Goal: Information Seeking & Learning: Learn about a topic

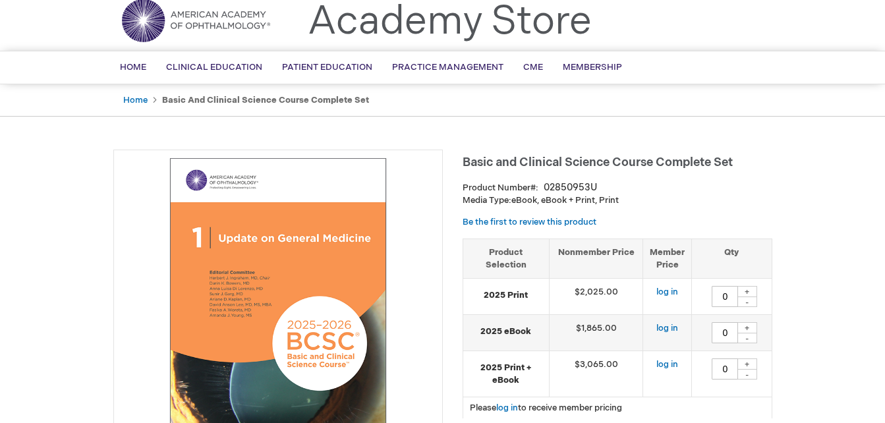
scroll to position [66, 0]
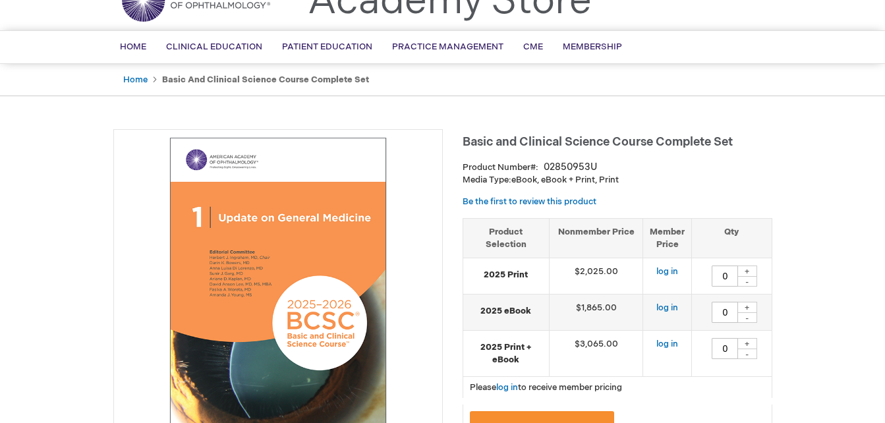
click at [219, 248] on img at bounding box center [278, 293] width 315 height 315
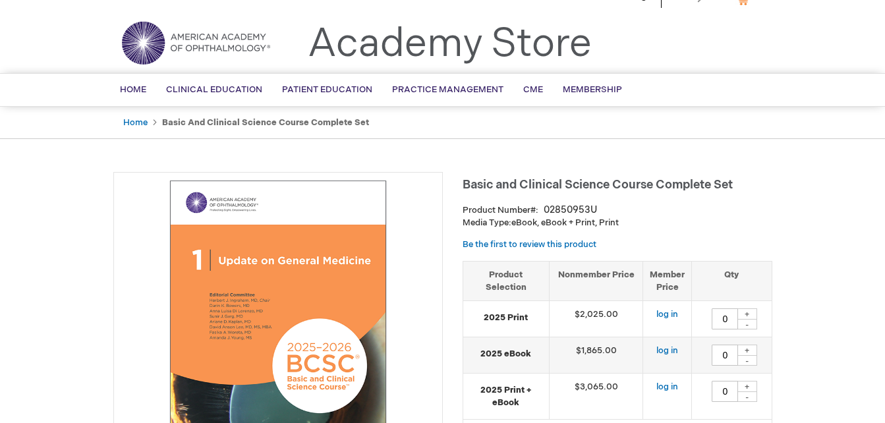
scroll to position [0, 0]
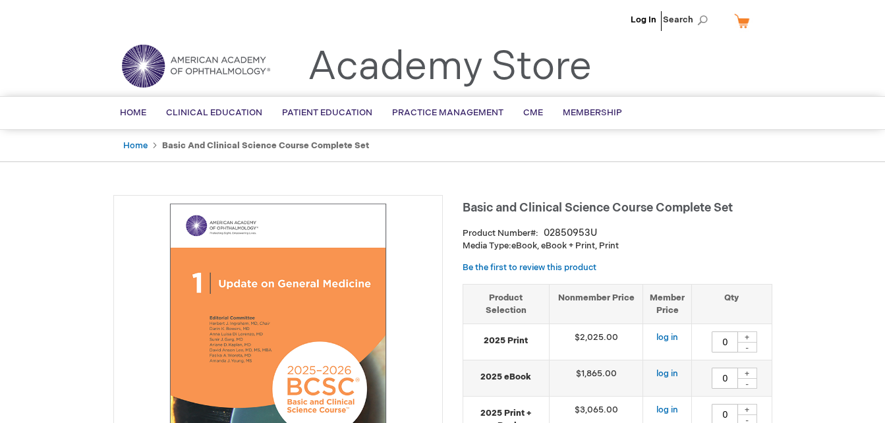
drag, startPoint x: 136, startPoint y: 240, endPoint x: 108, endPoint y: 249, distance: 29.6
drag, startPoint x: 102, startPoint y: 251, endPoint x: 84, endPoint y: 263, distance: 21.4
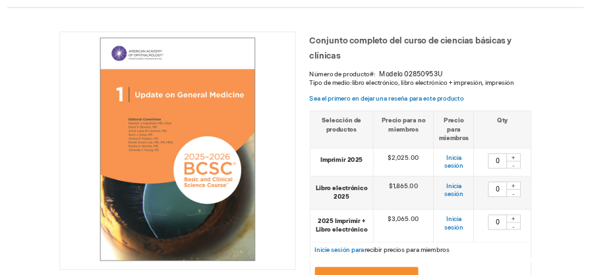
scroll to position [150, 0]
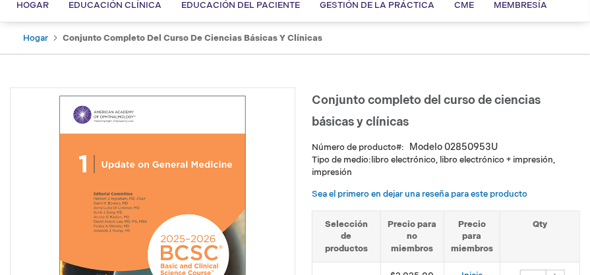
drag, startPoint x: 860, startPoint y: 0, endPoint x: 0, endPoint y: 175, distance: 877.3
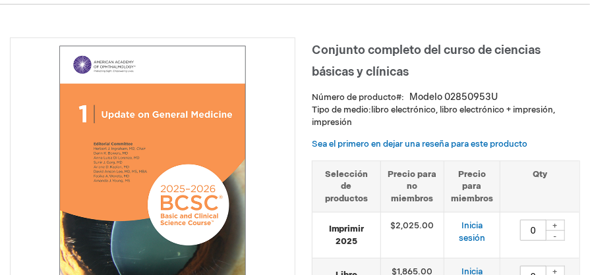
scroll to position [194, 0]
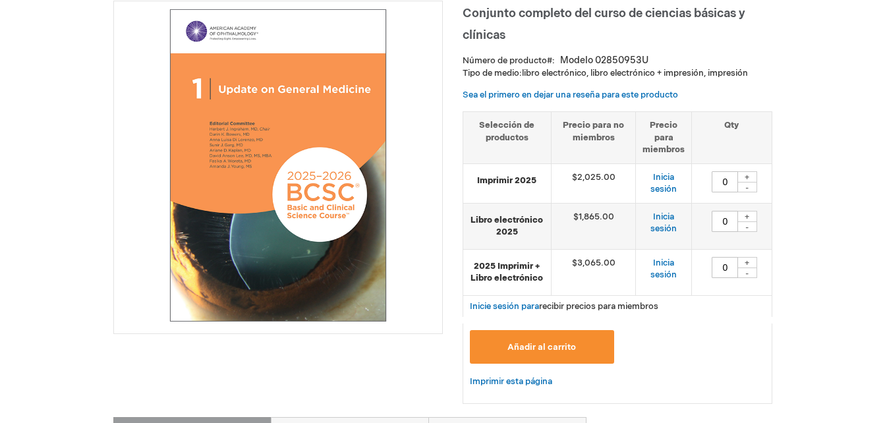
drag, startPoint x: 576, startPoint y: 0, endPoint x: 69, endPoint y: 232, distance: 558.3
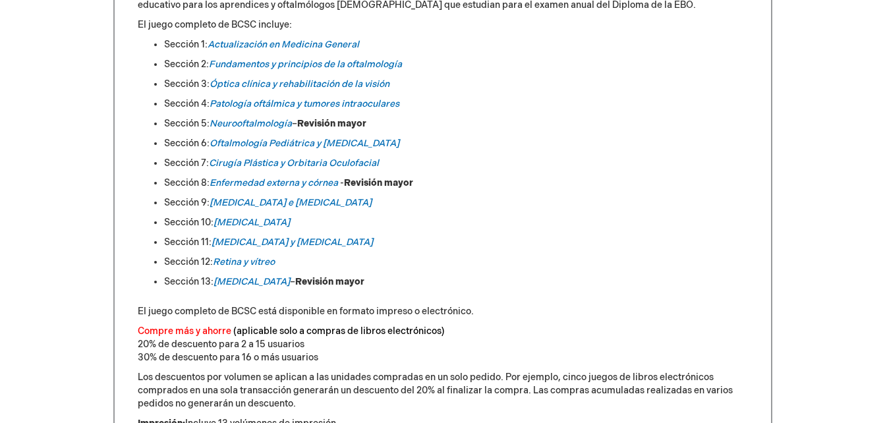
scroll to position [593, 0]
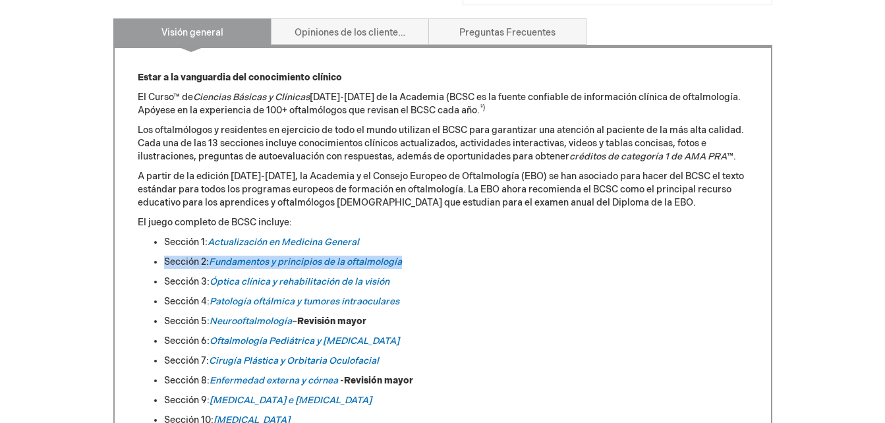
drag, startPoint x: 164, startPoint y: 262, endPoint x: 406, endPoint y: 262, distance: 241.7
click at [406, 262] on li "Sección 2: Fundamentos y principios de la oftalmología" at bounding box center [456, 262] width 584 height 13
drag, startPoint x: 406, startPoint y: 262, endPoint x: 583, endPoint y: 266, distance: 177.2
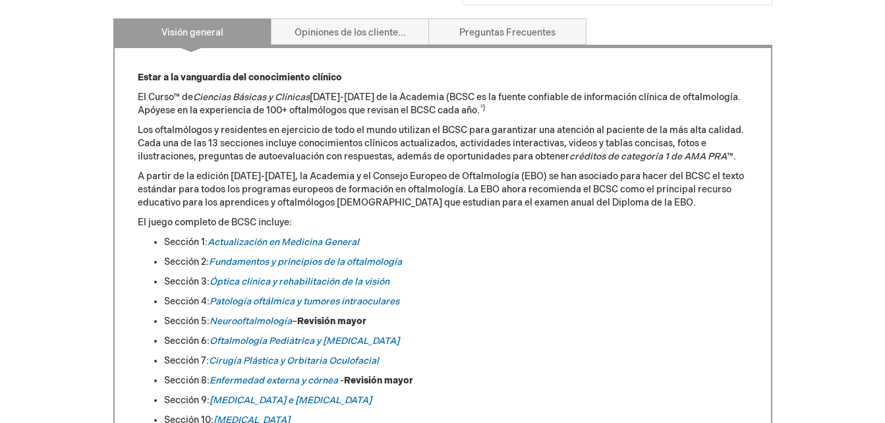
drag, startPoint x: 583, startPoint y: 266, endPoint x: 796, endPoint y: 277, distance: 213.7
click at [796, 277] on div "Inicia sesión Buscar Mi carrito CLOSE RECENTLY ADDED ITEM(S) Close There are no…" at bounding box center [442, 424] width 885 height 2035
drag, startPoint x: 804, startPoint y: 281, endPoint x: 825, endPoint y: 303, distance: 30.7
click at [825, 303] on div "Inicia sesión Buscar Mi carrito CLOSE RECENTLY ADDED ITEM(S) Close There are no…" at bounding box center [442, 424] width 885 height 2035
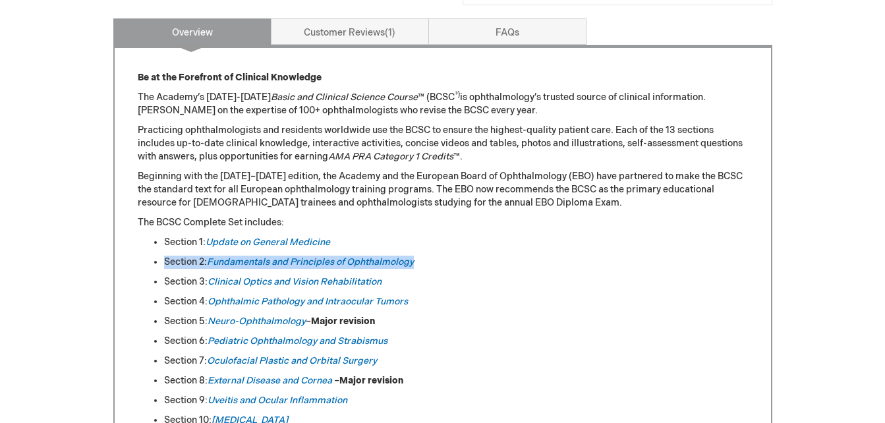
drag, startPoint x: 164, startPoint y: 261, endPoint x: 421, endPoint y: 267, distance: 257.0
click at [421, 267] on li "Section 2: Fundamentals and Principles of Ophthalmology" at bounding box center [456, 262] width 584 height 13
copy li "Section 2: Fundamentals and Principles of Ophthalmology"
click at [47, 254] on div "Log In Search My Cart CLOSE RECENTLY ADDED ITEM(S) Close There are no items in …" at bounding box center [442, 417] width 885 height 1924
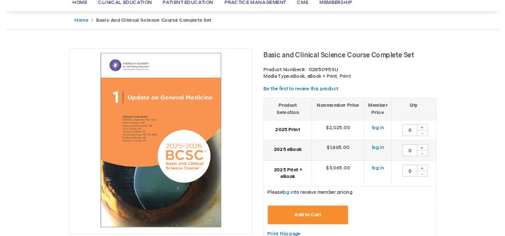
scroll to position [132, 0]
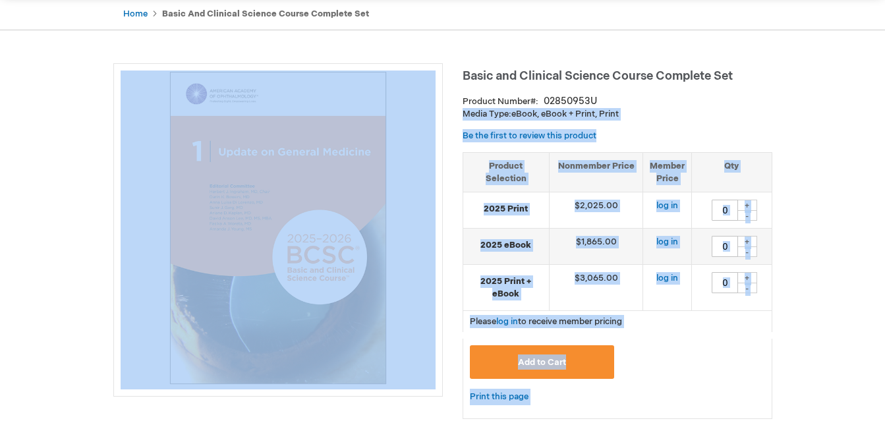
drag, startPoint x: 460, startPoint y: 77, endPoint x: 627, endPoint y: 89, distance: 167.7
drag, startPoint x: 627, startPoint y: 89, endPoint x: 814, endPoint y: 93, distance: 187.1
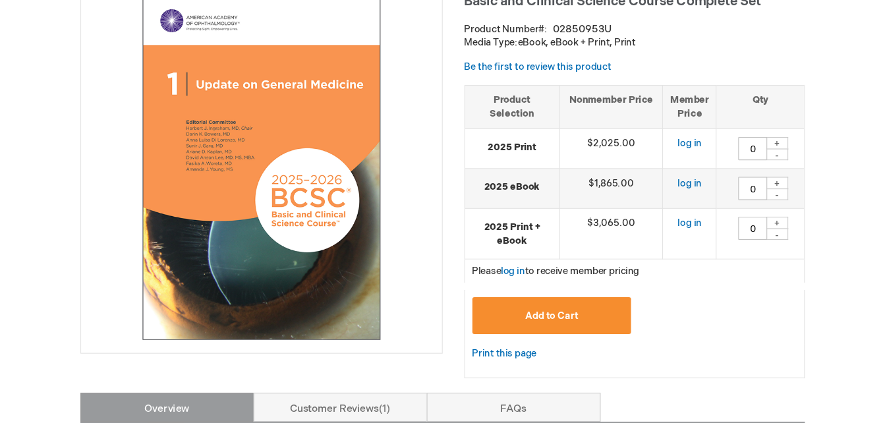
scroll to position [207, 0]
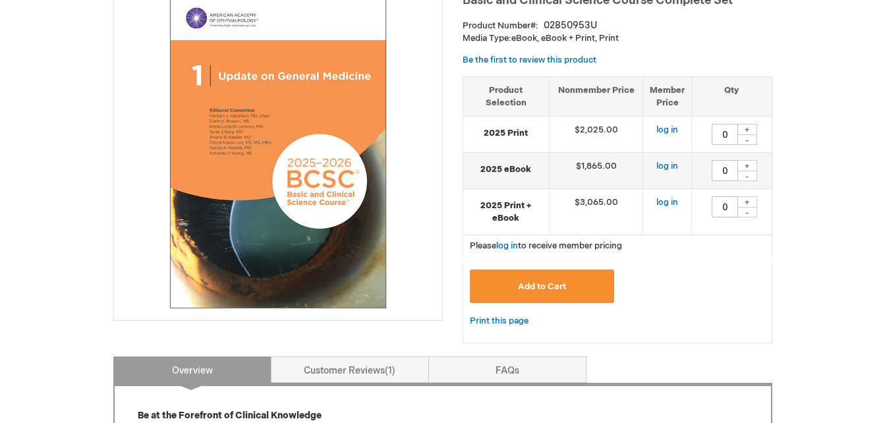
drag, startPoint x: 484, startPoint y: 0, endPoint x: 54, endPoint y: 164, distance: 460.4
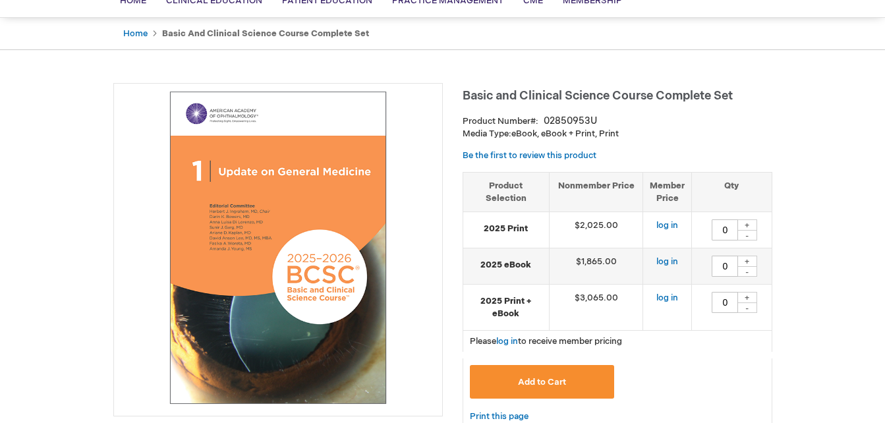
scroll to position [0, 0]
